Goal: Information Seeking & Learning: Check status

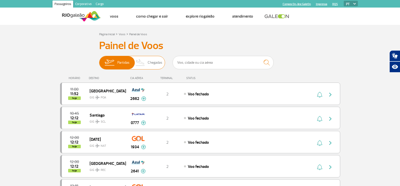
click at [154, 61] on span "Chegadas" at bounding box center [155, 62] width 15 height 13
click at [99, 60] on input "Partidas Chegadas" at bounding box center [99, 60] width 0 height 0
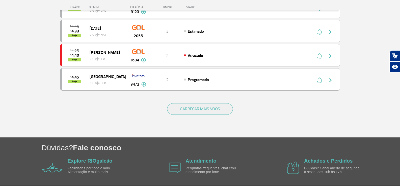
scroll to position [479, 0]
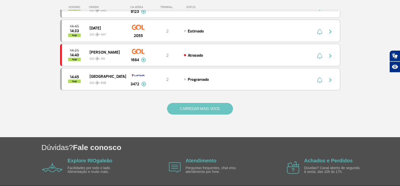
click at [180, 113] on button "CARREGAR MAIS VOOS" at bounding box center [200, 109] width 66 height 12
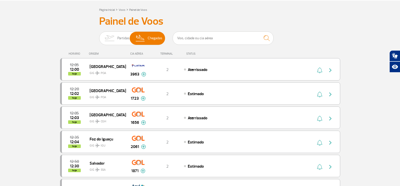
scroll to position [23, 0]
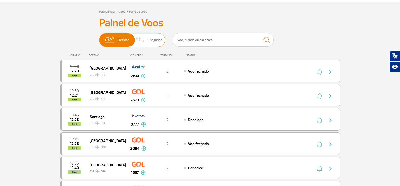
click at [139, 40] on img at bounding box center [140, 40] width 15 height 13
click at [99, 38] on input "Partidas Chegadas" at bounding box center [99, 38] width 0 height 0
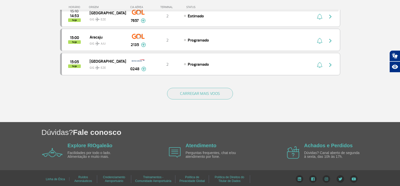
scroll to position [497, 0]
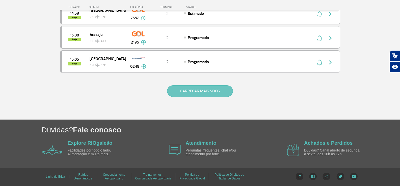
click at [204, 97] on button "CARREGAR MAIS VOOS" at bounding box center [200, 92] width 66 height 12
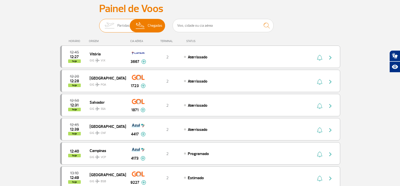
scroll to position [25, 0]
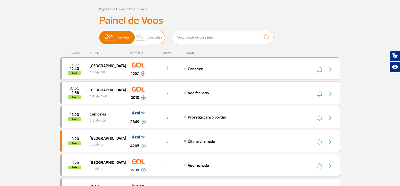
click at [153, 40] on span "Chegadas" at bounding box center [155, 37] width 15 height 13
click at [99, 35] on input "Partidas Chegadas" at bounding box center [99, 35] width 0 height 0
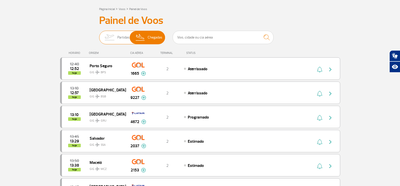
click at [112, 39] on img at bounding box center [109, 37] width 16 height 13
click at [99, 35] on input "Partidas Chegadas" at bounding box center [99, 35] width 0 height 0
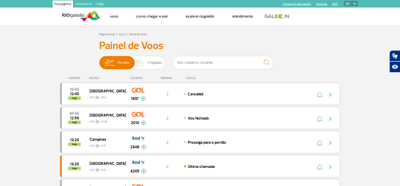
click at [141, 70] on div "Partidas Chegadas" at bounding box center [132, 63] width 66 height 15
click at [140, 68] on img at bounding box center [140, 62] width 15 height 13
click at [99, 60] on input "Partidas Chegadas" at bounding box center [99, 60] width 0 height 0
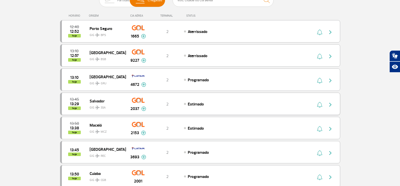
scroll to position [50, 0]
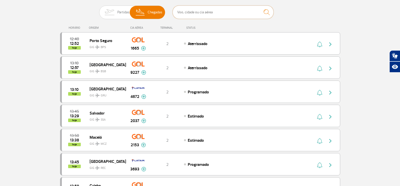
click at [194, 10] on input "text" at bounding box center [223, 12] width 101 height 13
type input "4672"
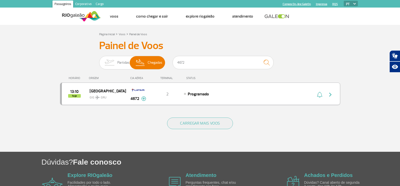
click at [251, 96] on div "Programado" at bounding box center [239, 94] width 111 height 6
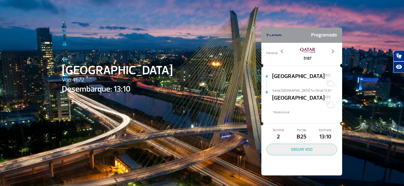
click at [68, 60] on div at bounding box center [117, 59] width 111 height 6
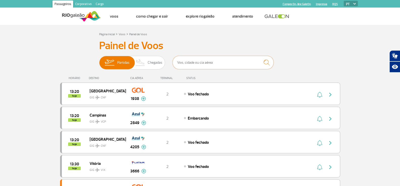
click at [186, 59] on input "text" at bounding box center [223, 62] width 101 height 13
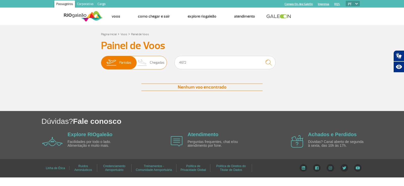
click at [165, 64] on span "Partidas Chegadas" at bounding box center [134, 63] width 66 height 14
click at [101, 60] on input "Partidas Chegadas" at bounding box center [101, 60] width 0 height 0
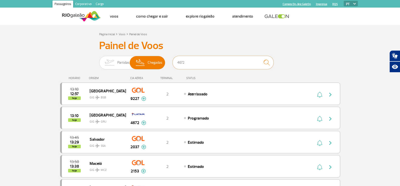
click at [218, 58] on input "4672" at bounding box center [223, 62] width 101 height 13
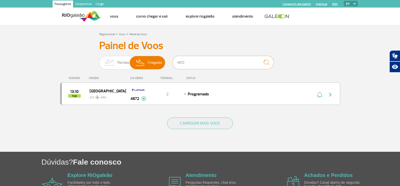
drag, startPoint x: 195, startPoint y: 63, endPoint x: 132, endPoint y: 53, distance: 63.0
click at [135, 54] on div "Painel de Voos Partidas Chegadas 4672 13:10 hoje São Paulo GRU GIG 4672 Parceri…" at bounding box center [200, 76] width 280 height 72
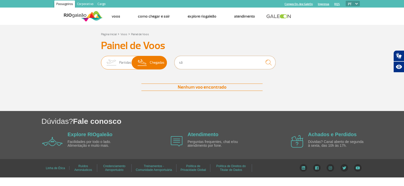
type input "s"
type input "guarulhos"
drag, startPoint x: 202, startPoint y: 64, endPoint x: 168, endPoint y: 61, distance: 34.0
click at [176, 60] on input "guarulhos" at bounding box center [224, 62] width 101 height 13
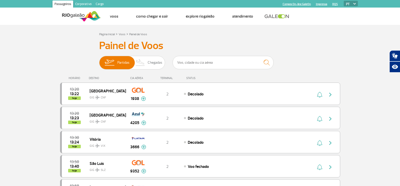
click at [138, 71] on div "Partidas Chegadas" at bounding box center [132, 63] width 66 height 15
click at [142, 68] on img at bounding box center [140, 62] width 15 height 13
click at [99, 60] on input "Partidas Chegadas" at bounding box center [99, 60] width 0 height 0
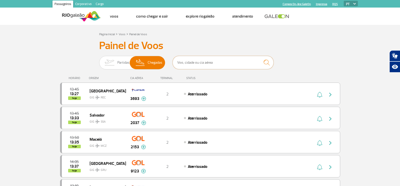
drag, startPoint x: 189, startPoint y: 63, endPoint x: 186, endPoint y: 59, distance: 4.5
click at [188, 62] on input "text" at bounding box center [223, 62] width 101 height 13
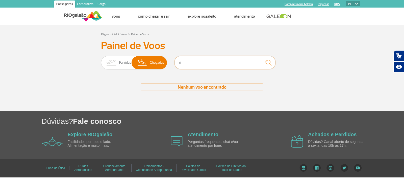
type input "r"
click at [178, 61] on input "777" at bounding box center [224, 62] width 101 height 13
click at [126, 61] on span "Partidas" at bounding box center [125, 62] width 12 height 13
click at [101, 60] on input "Partidas Chegadas" at bounding box center [101, 60] width 0 height 0
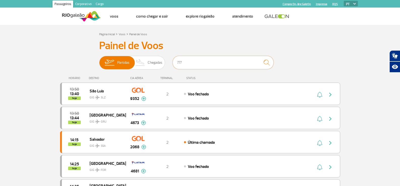
click at [188, 64] on input "777" at bounding box center [223, 62] width 101 height 13
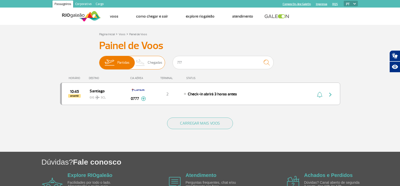
click at [161, 64] on span "Chegadas" at bounding box center [155, 62] width 15 height 13
click at [99, 60] on input "Partidas Chegadas" at bounding box center [99, 60] width 0 height 0
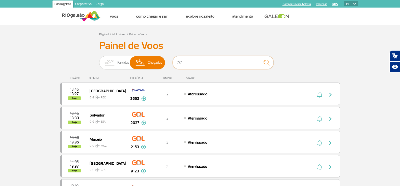
click at [189, 62] on input "777" at bounding box center [223, 62] width 101 height 13
type input "777"
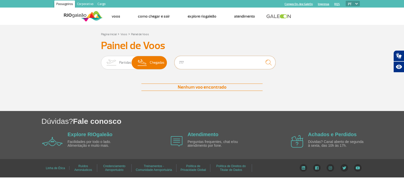
click at [199, 62] on input "777" at bounding box center [224, 62] width 101 height 13
click at [200, 64] on input "777" at bounding box center [224, 62] width 101 height 13
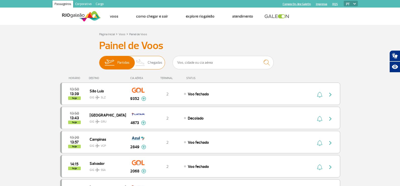
click at [155, 60] on span "Chegadas" at bounding box center [155, 62] width 15 height 13
click at [99, 60] on input "Partidas Chegadas" at bounding box center [99, 60] width 0 height 0
